Goal: Task Accomplishment & Management: Manage account settings

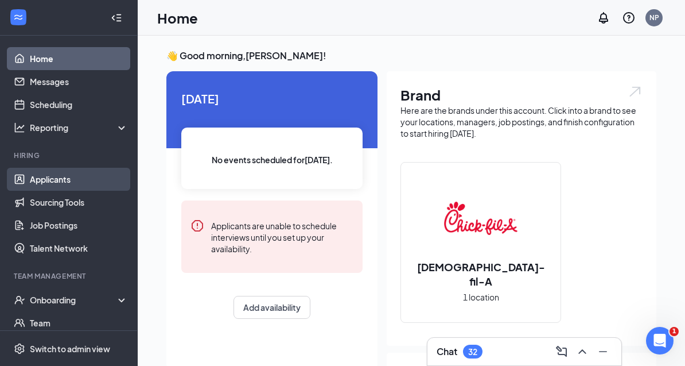
click at [62, 184] on link "Applicants" at bounding box center [79, 179] width 98 height 23
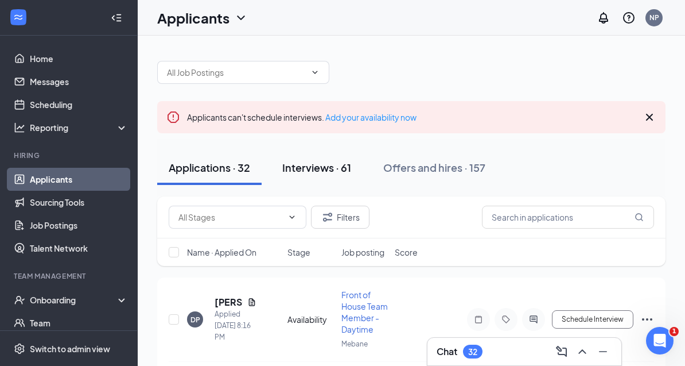
click at [333, 172] on div "Interviews · 61" at bounding box center [316, 167] width 69 height 14
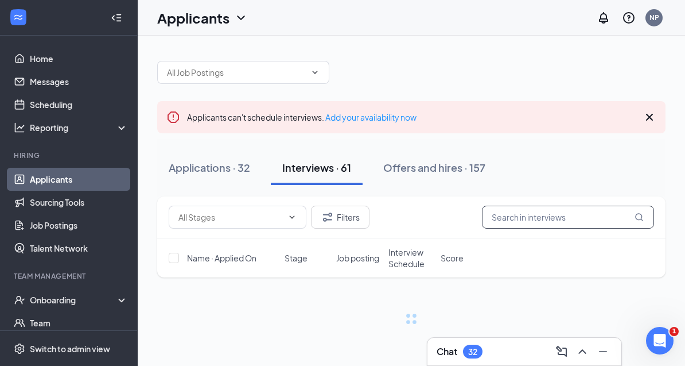
click at [524, 218] on input "text" at bounding box center [568, 216] width 172 height 23
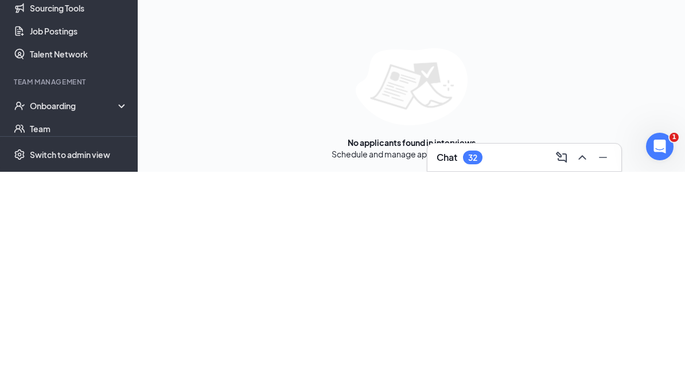
scroll to position [117, 0]
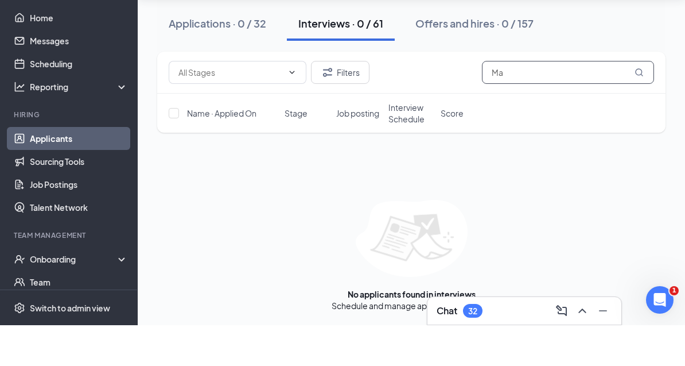
type input "M"
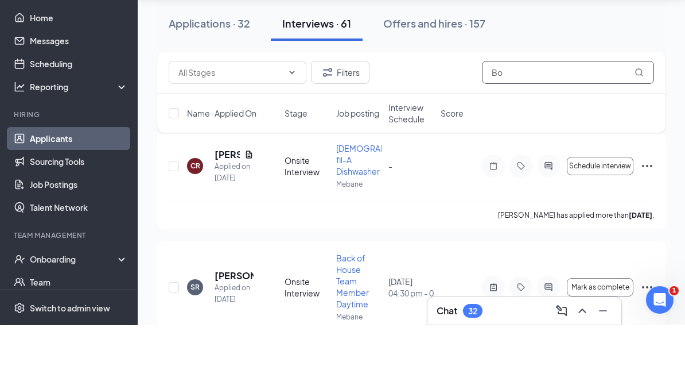
scroll to position [37, 0]
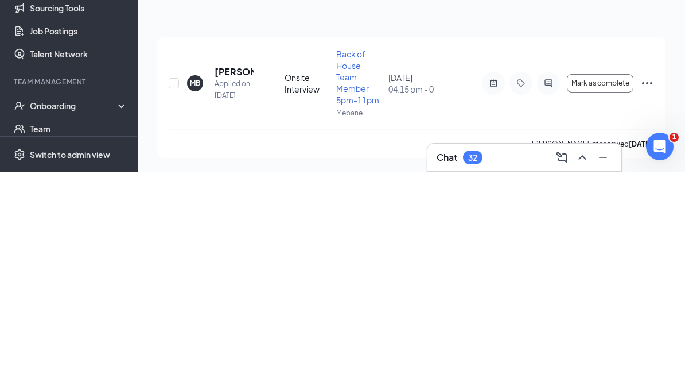
scroll to position [68, 0]
type input "[PERSON_NAME]"
click at [128, 334] on link "Documents" at bounding box center [79, 345] width 98 height 23
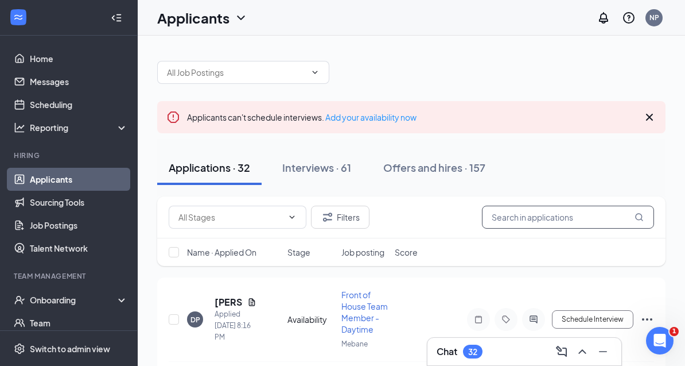
click at [526, 220] on input "text" at bounding box center [568, 216] width 172 height 23
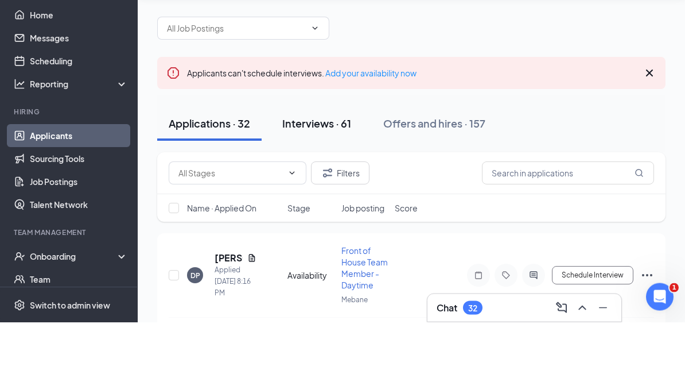
click at [330, 160] on div "Interviews · 61" at bounding box center [316, 167] width 69 height 14
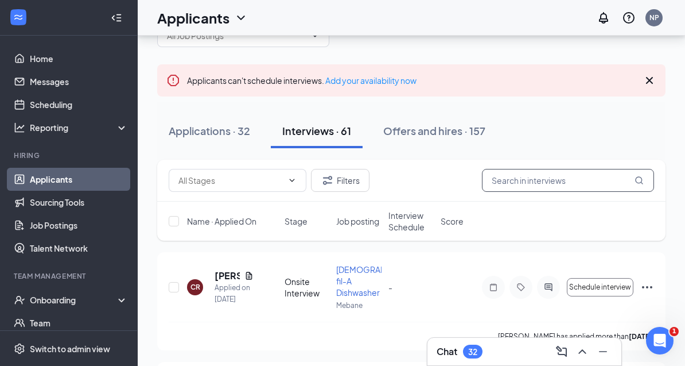
click at [534, 179] on input "text" at bounding box center [568, 180] width 172 height 23
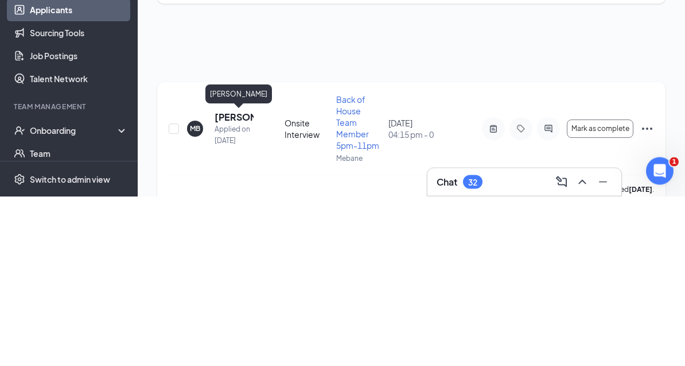
type input "[PERSON_NAME]"
click at [231, 281] on h5 "[PERSON_NAME]" at bounding box center [234, 287] width 39 height 13
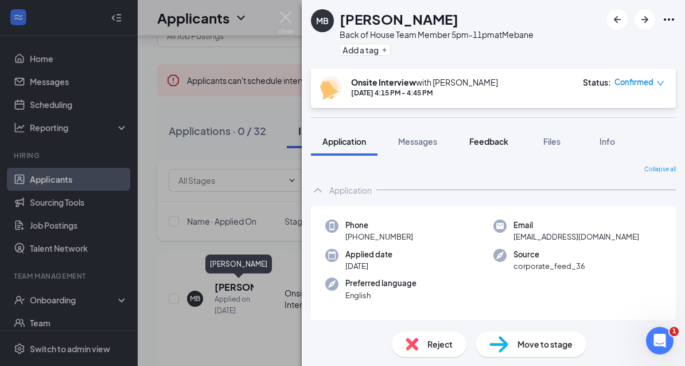
click at [488, 142] on span "Feedback" at bounding box center [489, 141] width 39 height 10
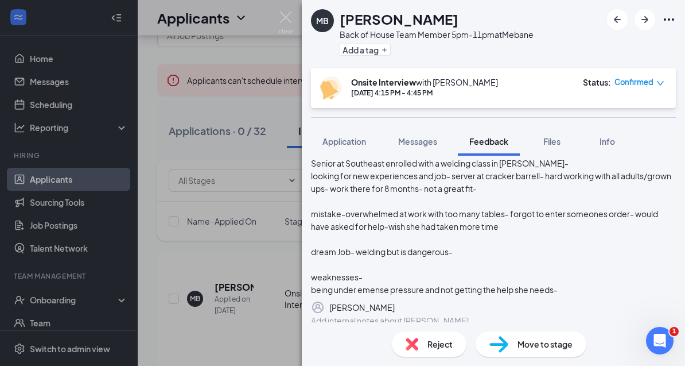
click at [617, 273] on div "YES applied for BOH but didnt realize that wasa kitchen- would rather FOH avail…" at bounding box center [493, 162] width 365 height 265
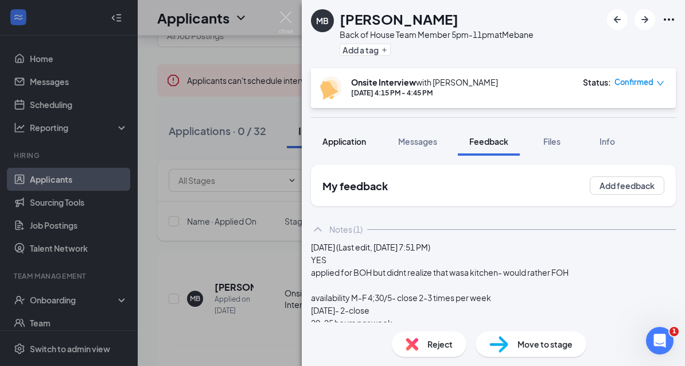
click at [346, 136] on span "Application" at bounding box center [345, 141] width 44 height 10
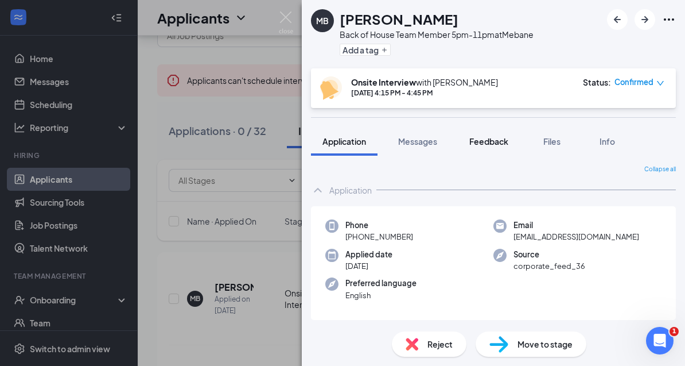
click at [499, 127] on button "Feedback" at bounding box center [489, 141] width 62 height 29
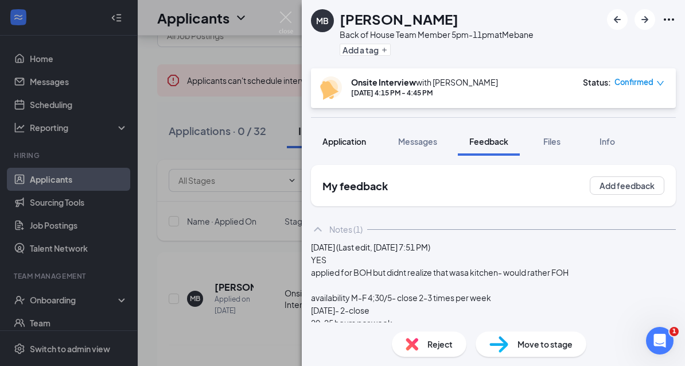
click at [358, 136] on span "Application" at bounding box center [345, 141] width 44 height 10
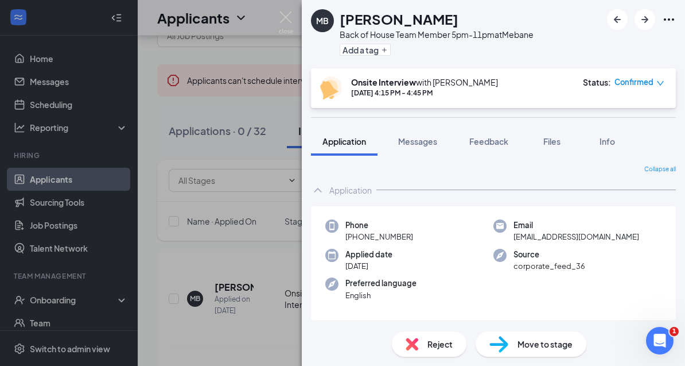
click at [672, 21] on icon "Ellipses" at bounding box center [669, 20] width 14 height 14
click at [595, 40] on link "View full application" at bounding box center [582, 40] width 74 height 13
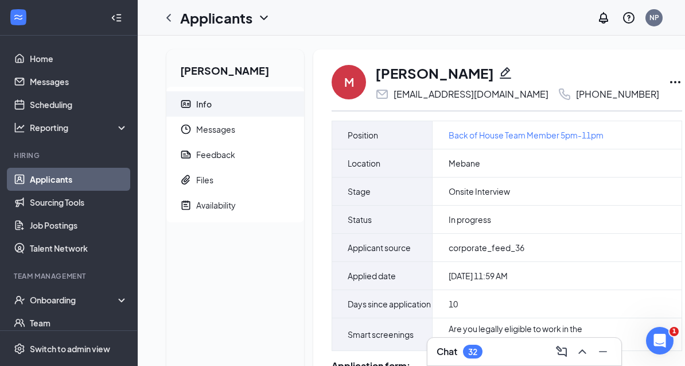
click at [669, 81] on icon "Ellipses" at bounding box center [676, 82] width 14 height 14
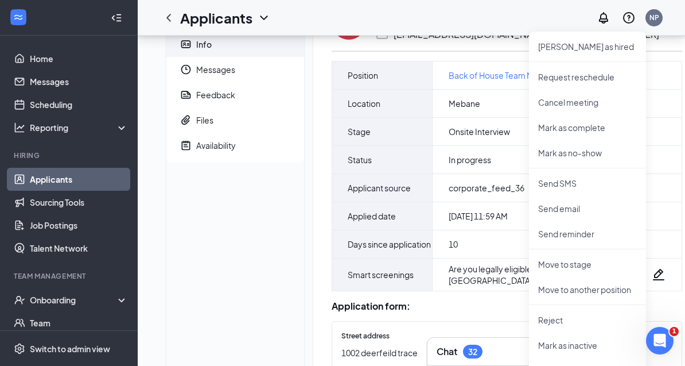
scroll to position [61, 0]
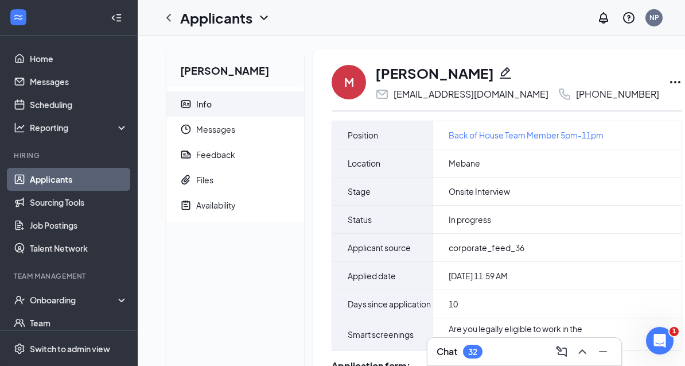
click at [669, 80] on icon "Ellipses" at bounding box center [676, 82] width 14 height 14
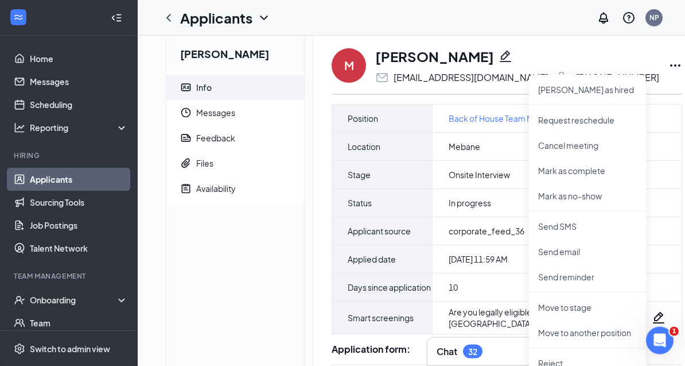
scroll to position [20, 0]
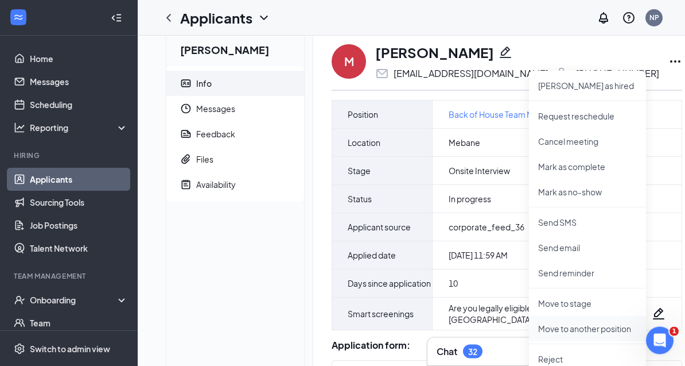
click at [599, 328] on p "Move to another position" at bounding box center [587, 328] width 99 height 11
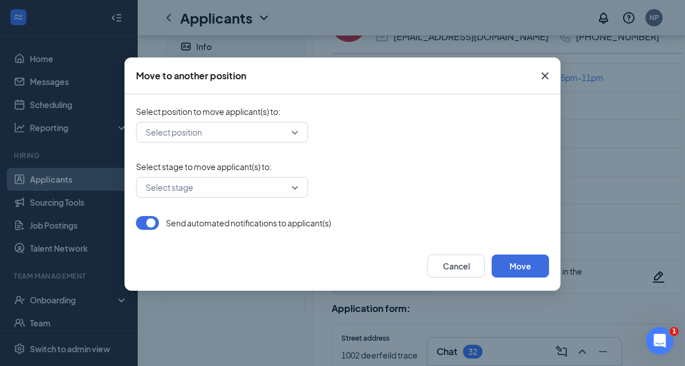
click at [289, 137] on input "search" at bounding box center [218, 132] width 150 height 20
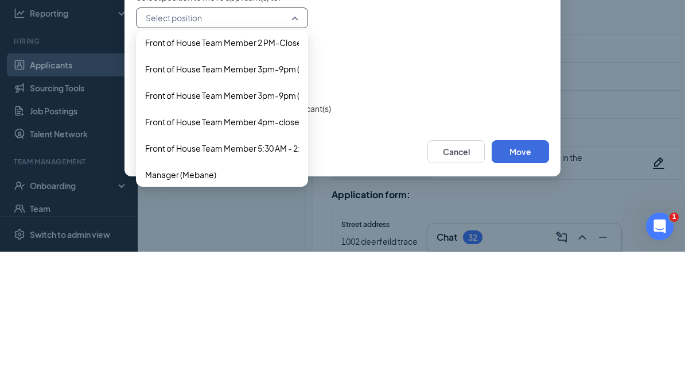
scroll to position [321, 0]
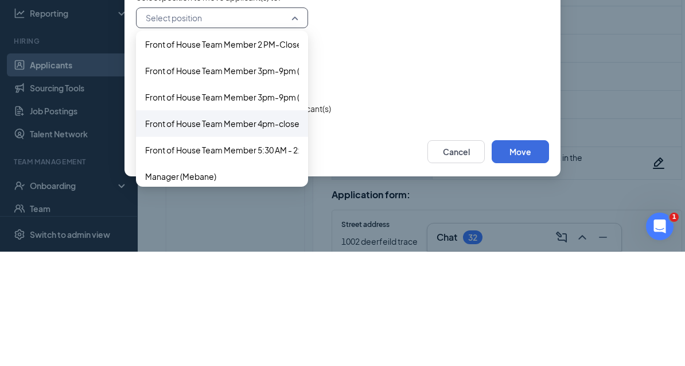
click at [263, 231] on span "Front of House Team Member 4pm-close (Mebane)" at bounding box center [241, 237] width 192 height 13
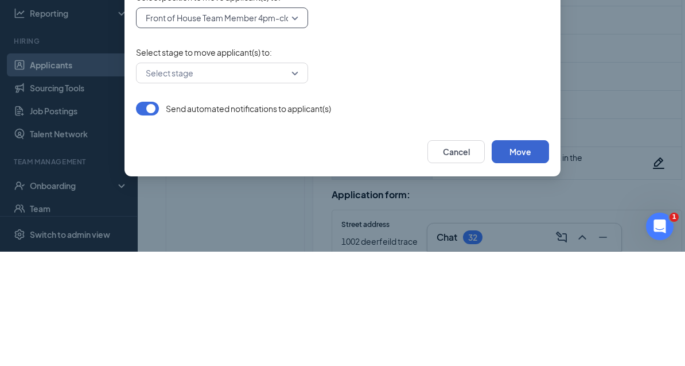
click at [521, 254] on button "Move" at bounding box center [520, 265] width 57 height 23
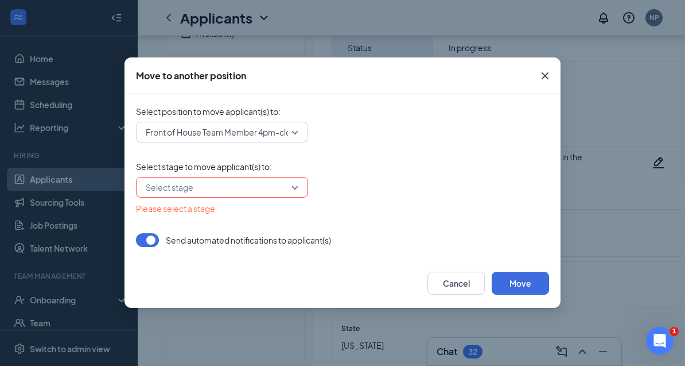
click at [292, 181] on input "search" at bounding box center [218, 187] width 150 height 20
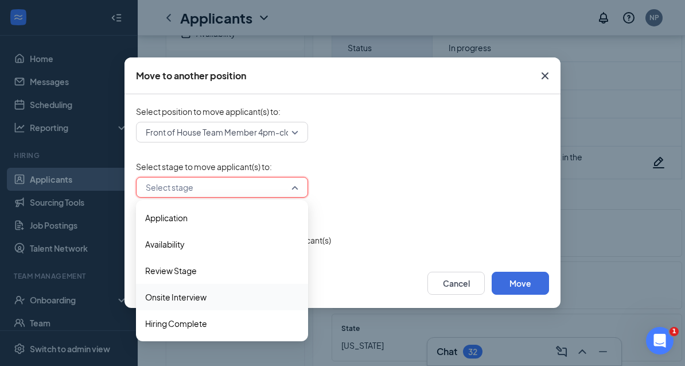
click at [203, 300] on span "Onsite Interview" at bounding box center [175, 296] width 61 height 13
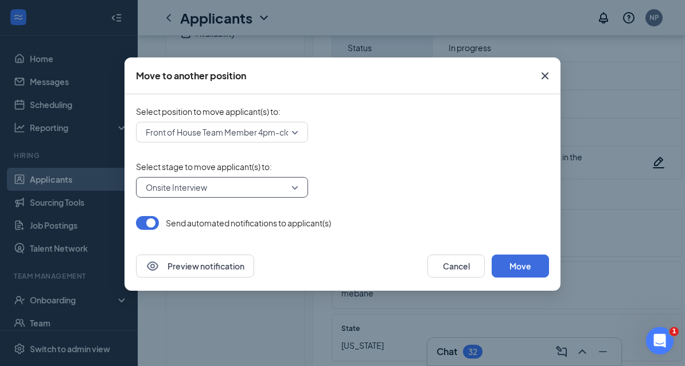
click at [154, 219] on button "button" at bounding box center [147, 223] width 23 height 14
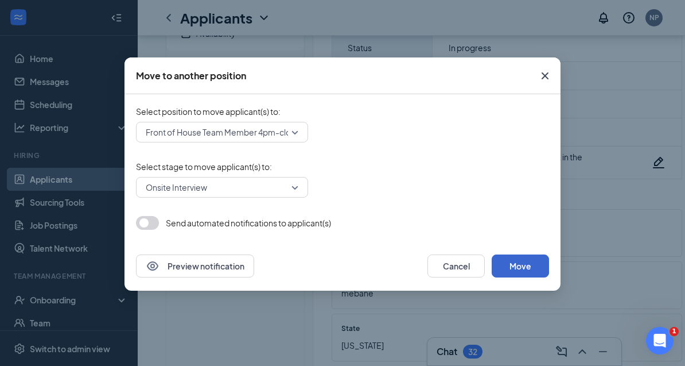
click at [526, 262] on button "Move" at bounding box center [520, 265] width 57 height 23
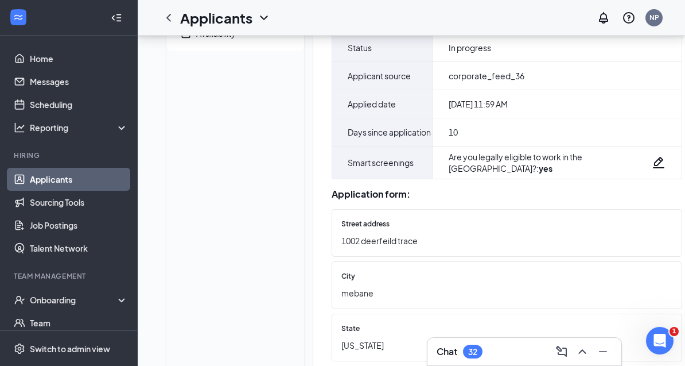
click at [240, 323] on div "Marissa Boggs Info Messages Feedback Files Availability" at bounding box center [235, 282] width 138 height 809
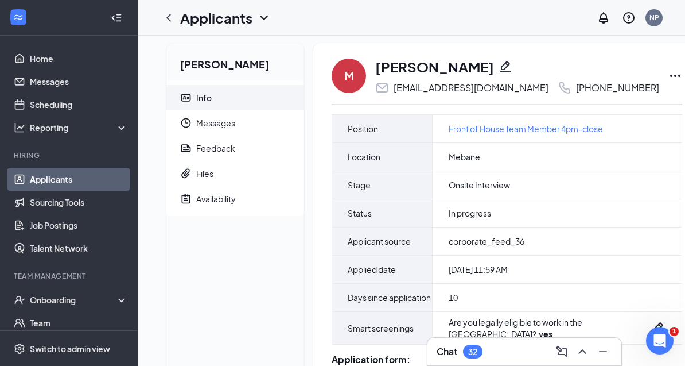
scroll to position [5, 0]
click at [669, 75] on icon "Ellipses" at bounding box center [676, 77] width 14 height 14
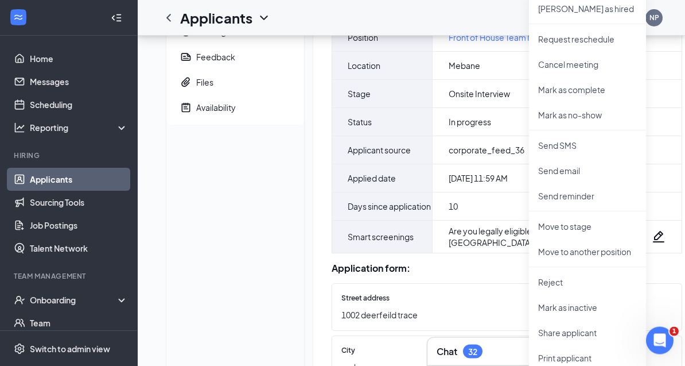
scroll to position [100, 0]
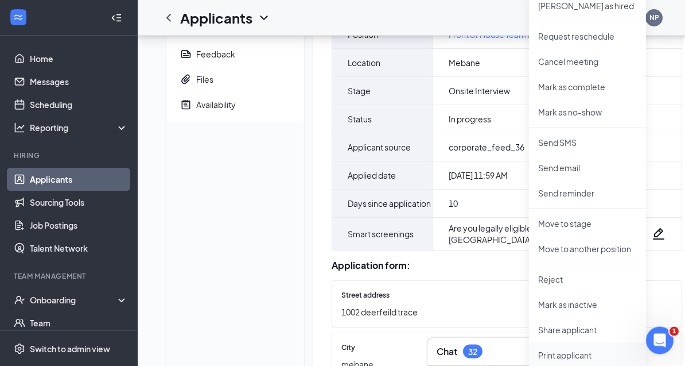
click at [583, 358] on p "Print applicant" at bounding box center [587, 355] width 99 height 11
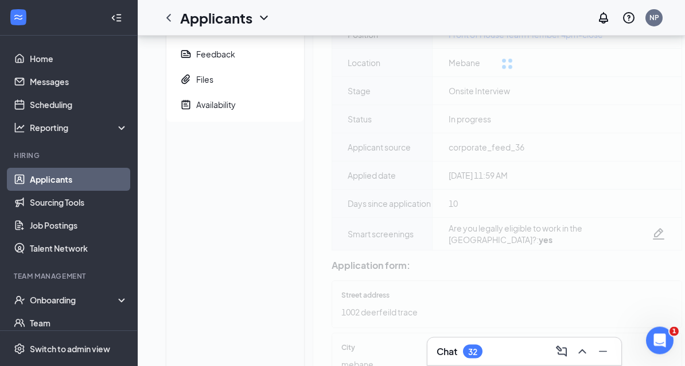
scroll to position [137, 0]
